Goal: Task Accomplishment & Management: Manage account settings

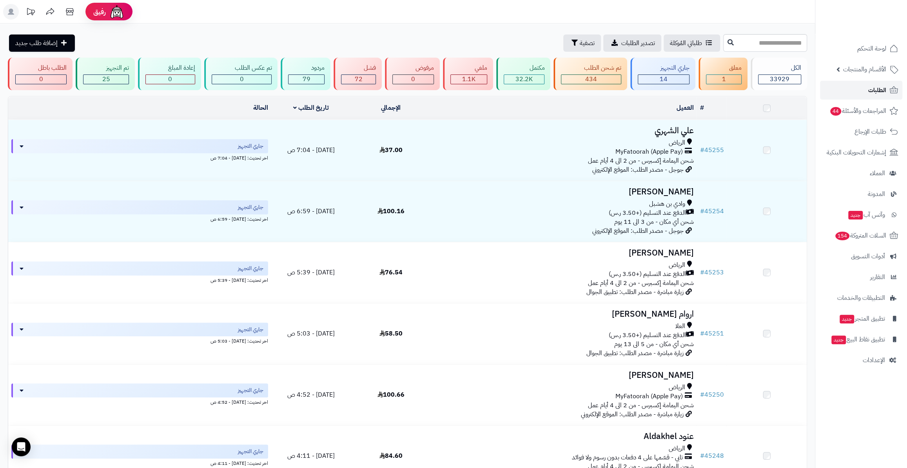
click at [850, 89] on link "الطلبات" at bounding box center [861, 90] width 82 height 19
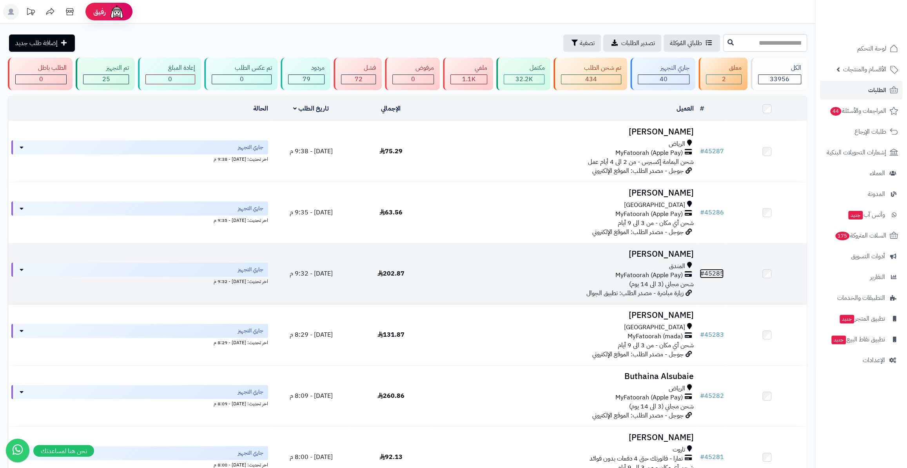
click at [710, 270] on link "# 45285" at bounding box center [711, 273] width 24 height 9
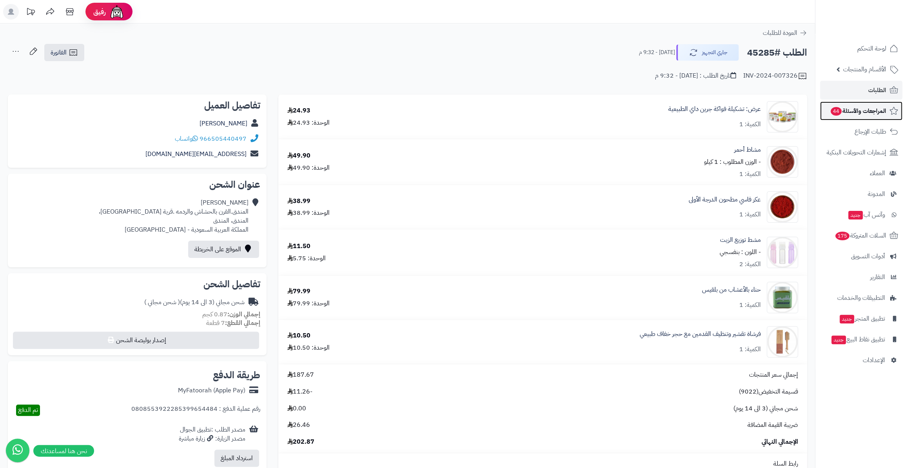
click at [846, 118] on link "المراجعات والأسئلة 44" at bounding box center [861, 110] width 82 height 19
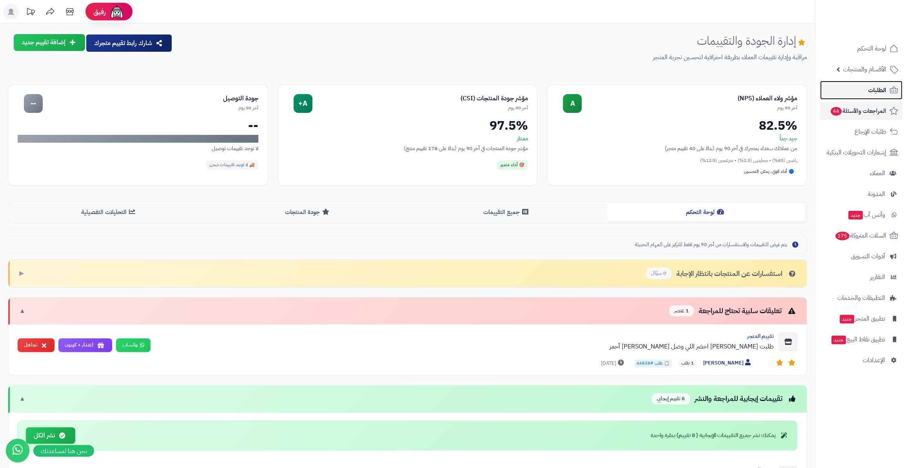
click at [862, 89] on link "الطلبات" at bounding box center [861, 90] width 82 height 19
